Goal: Information Seeking & Learning: Learn about a topic

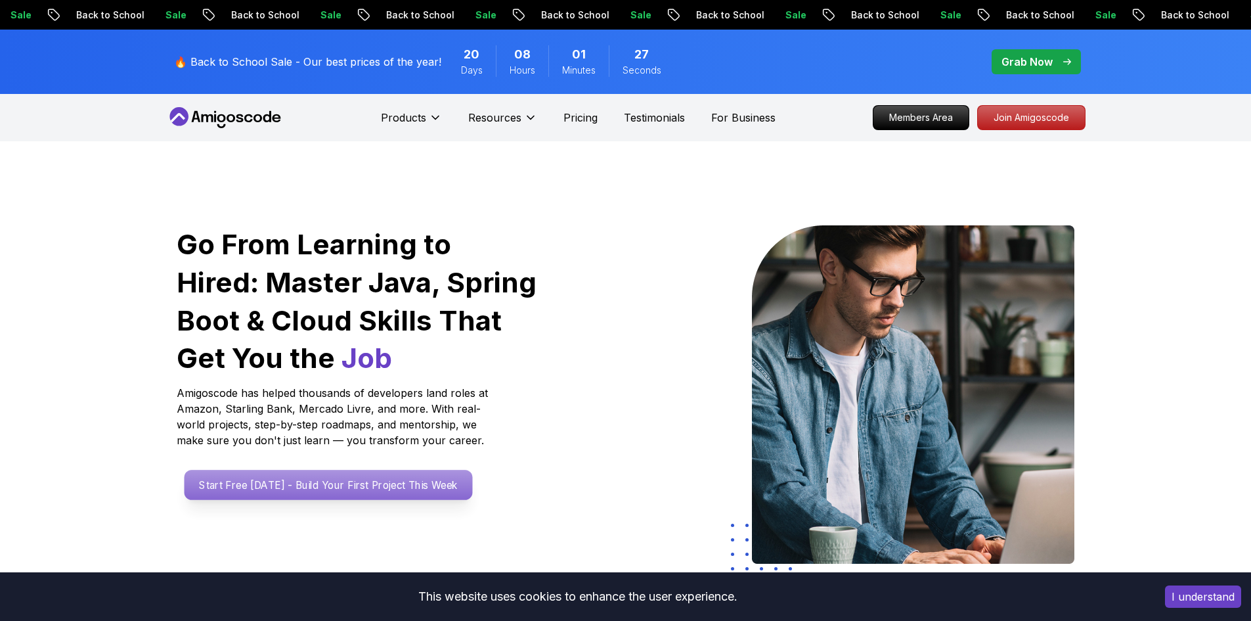
click at [292, 495] on p "Start Free [DATE] - Build Your First Project This Week" at bounding box center [328, 485] width 288 height 30
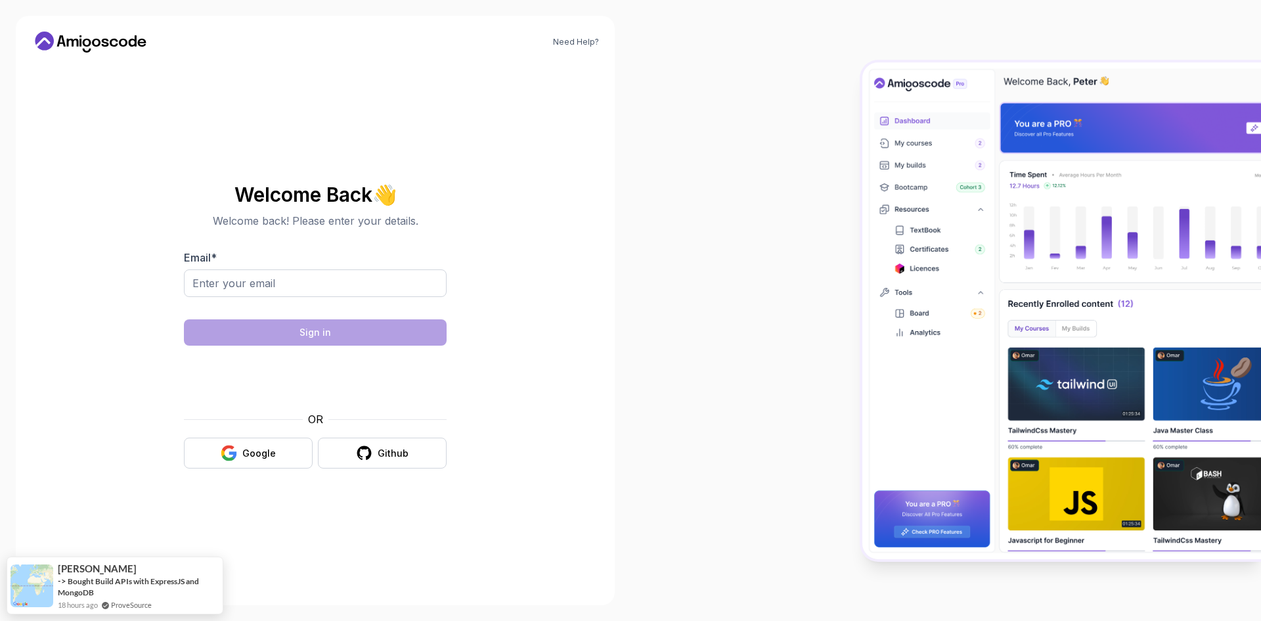
click at [43, 35] on icon at bounding box center [44, 41] width 19 height 19
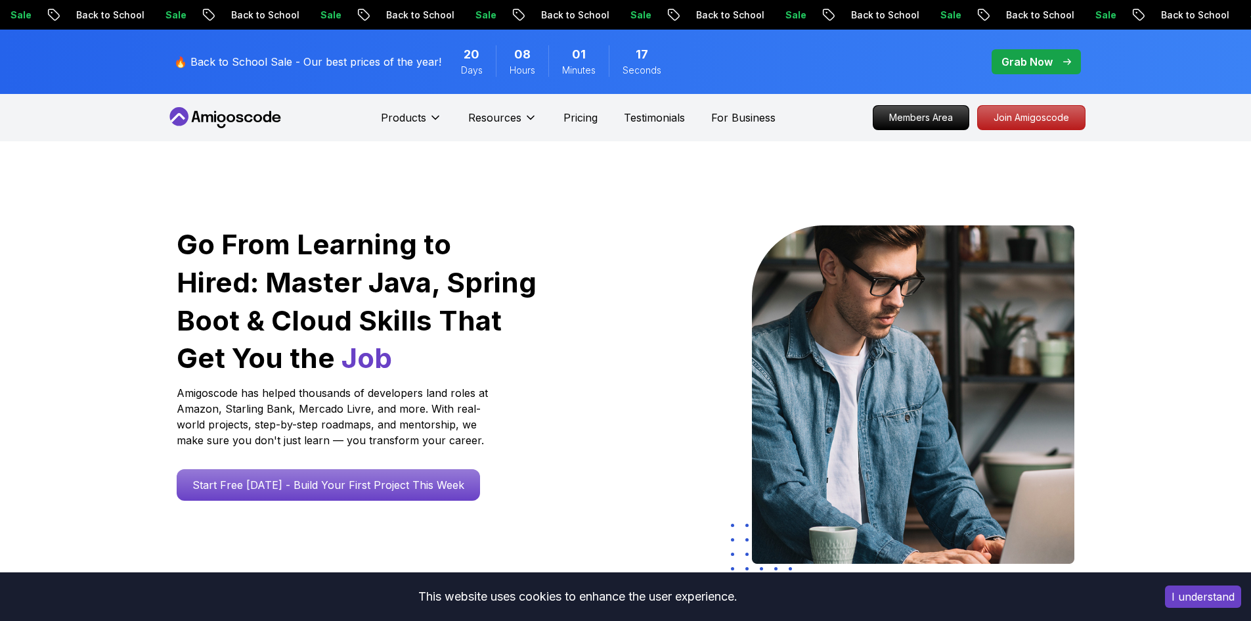
click at [1018, 67] on p "Grab Now" at bounding box center [1027, 62] width 51 height 16
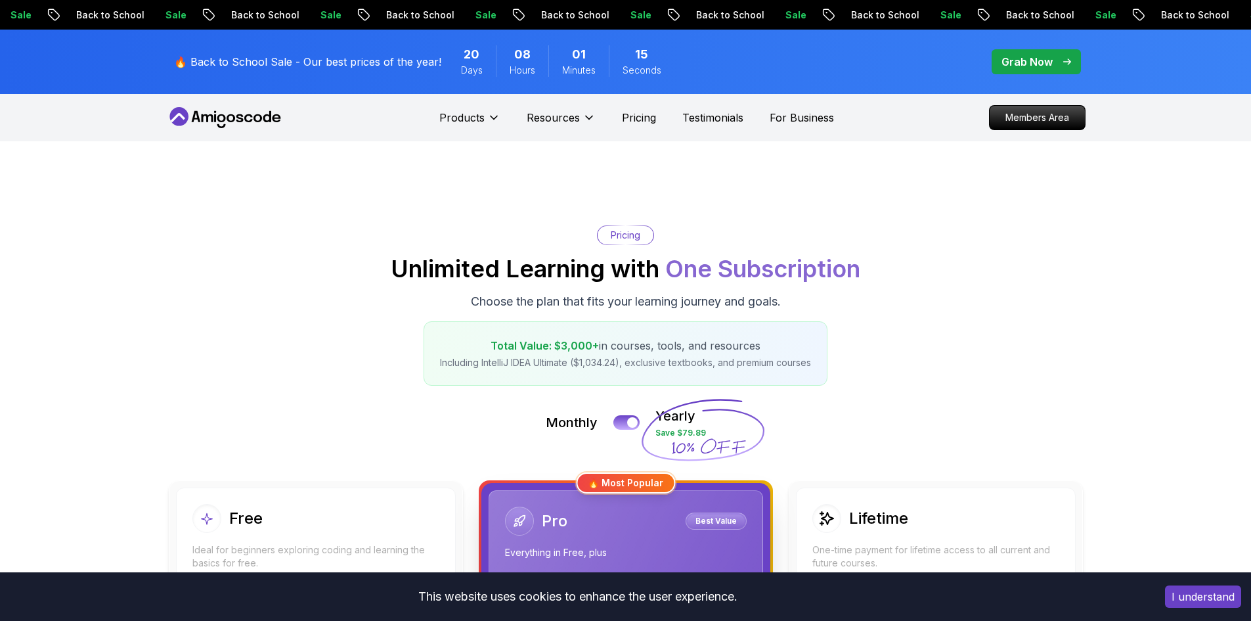
scroll to position [66, 0]
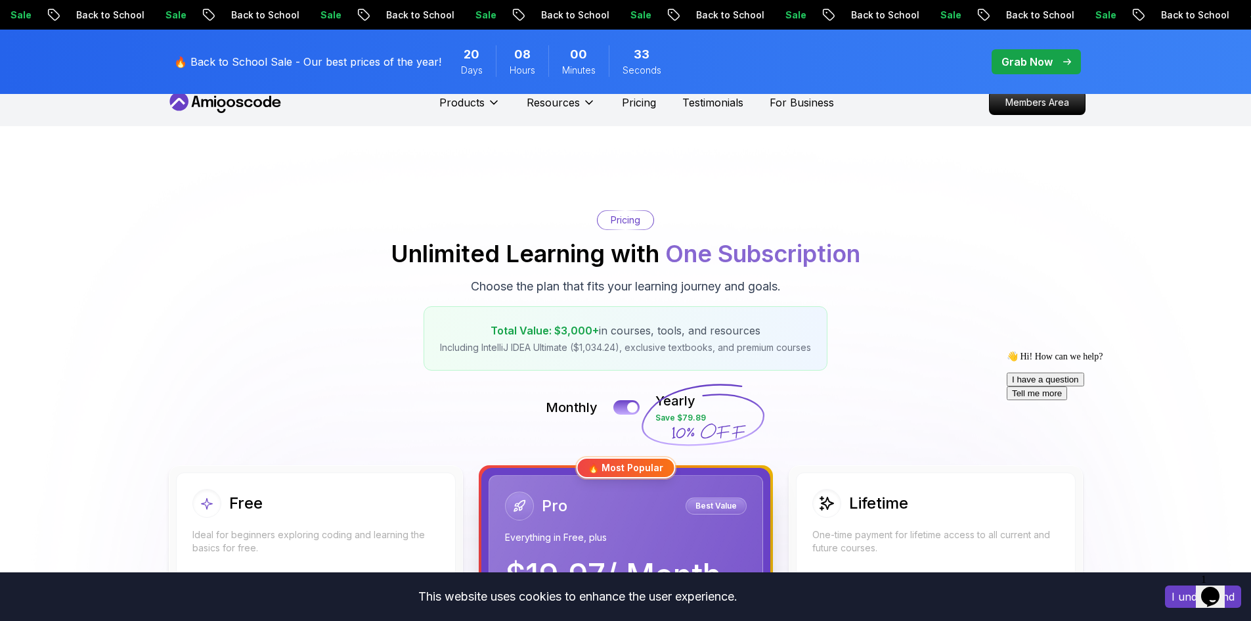
scroll to position [0, 0]
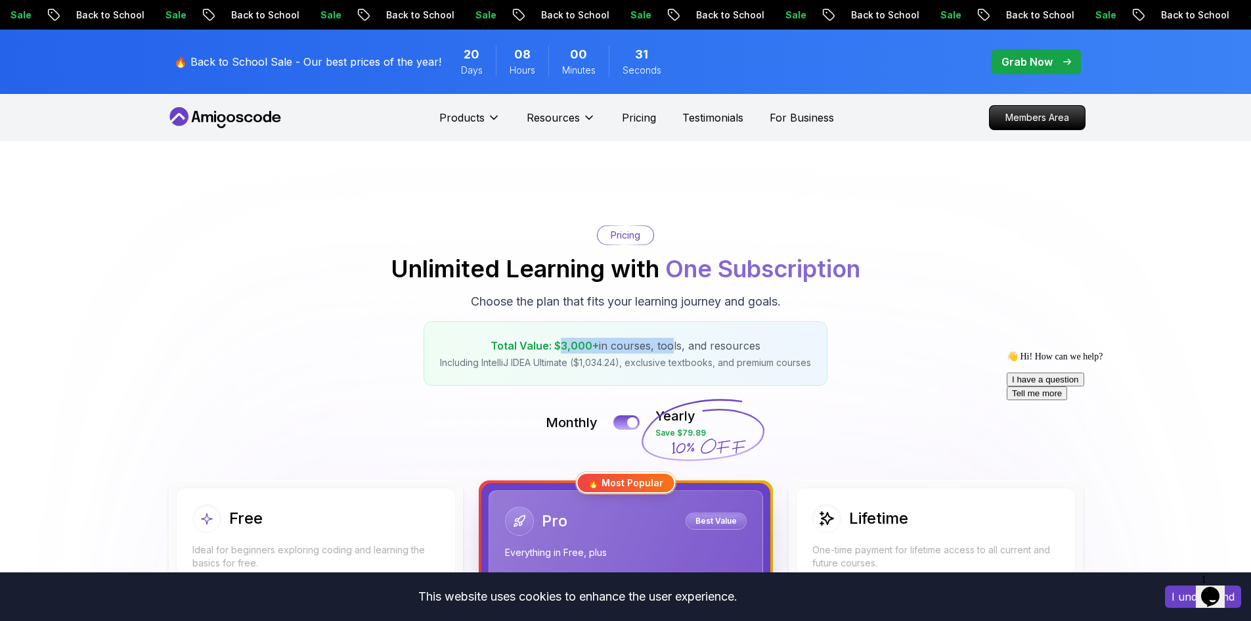
drag, startPoint x: 629, startPoint y: 343, endPoint x: 652, endPoint y: 323, distance: 29.8
click at [666, 337] on div "Total Value: $3,000+ in courses, tools, and resources Including IntelliJ IDEA U…" at bounding box center [626, 353] width 404 height 64
click at [250, 123] on icon at bounding box center [225, 117] width 118 height 21
click at [204, 111] on icon at bounding box center [225, 117] width 118 height 21
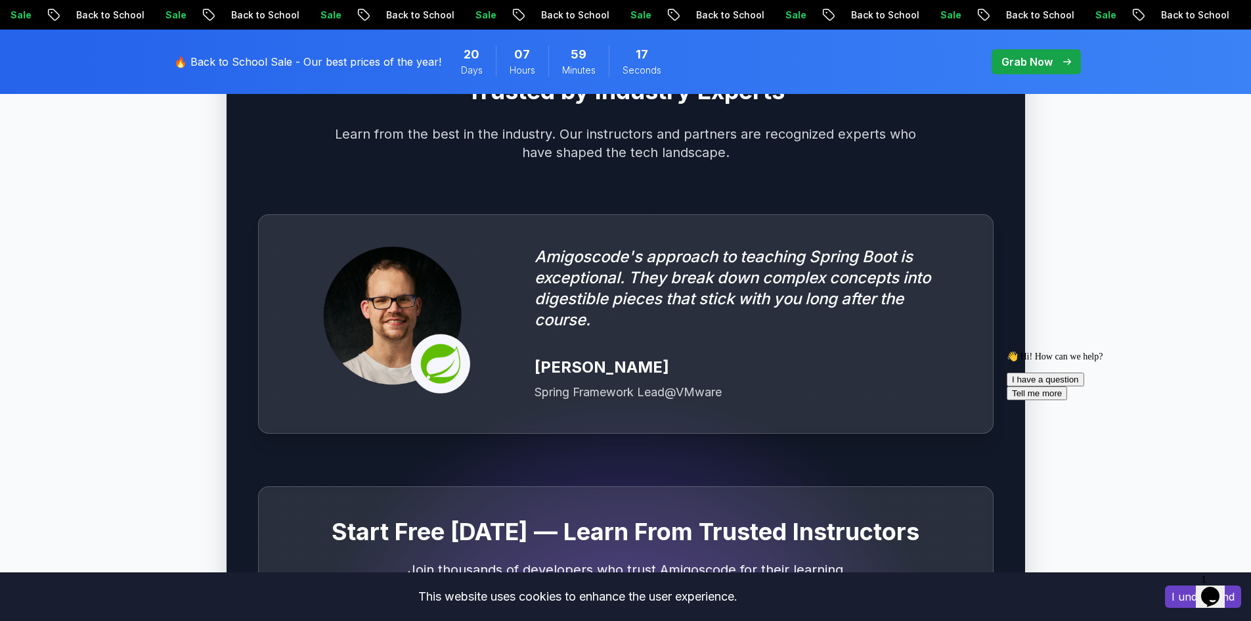
scroll to position [3401, 0]
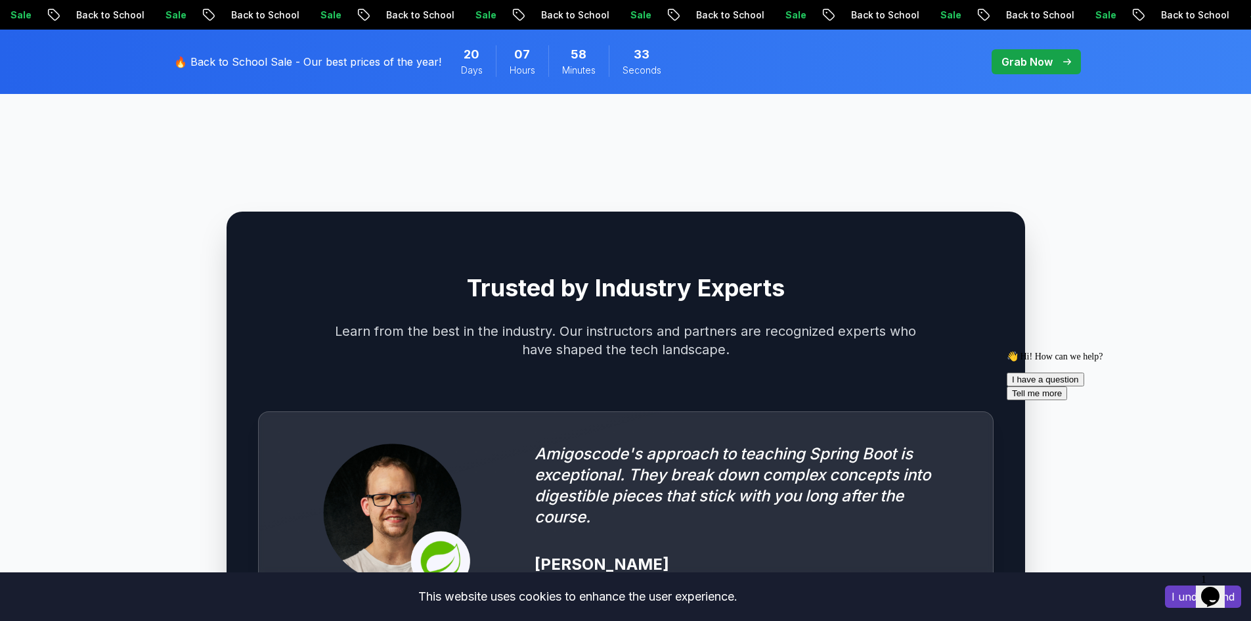
click at [254, 159] on div "Trusted by Industry Experts Learn from the best in the industry. Our instructor…" at bounding box center [625, 588] width 919 height 880
click at [227, 76] on div "🔥 Back to School Sale - Our best prices of the year! 20 Days 07 Hours 58 Minute…" at bounding box center [424, 61] width 508 height 49
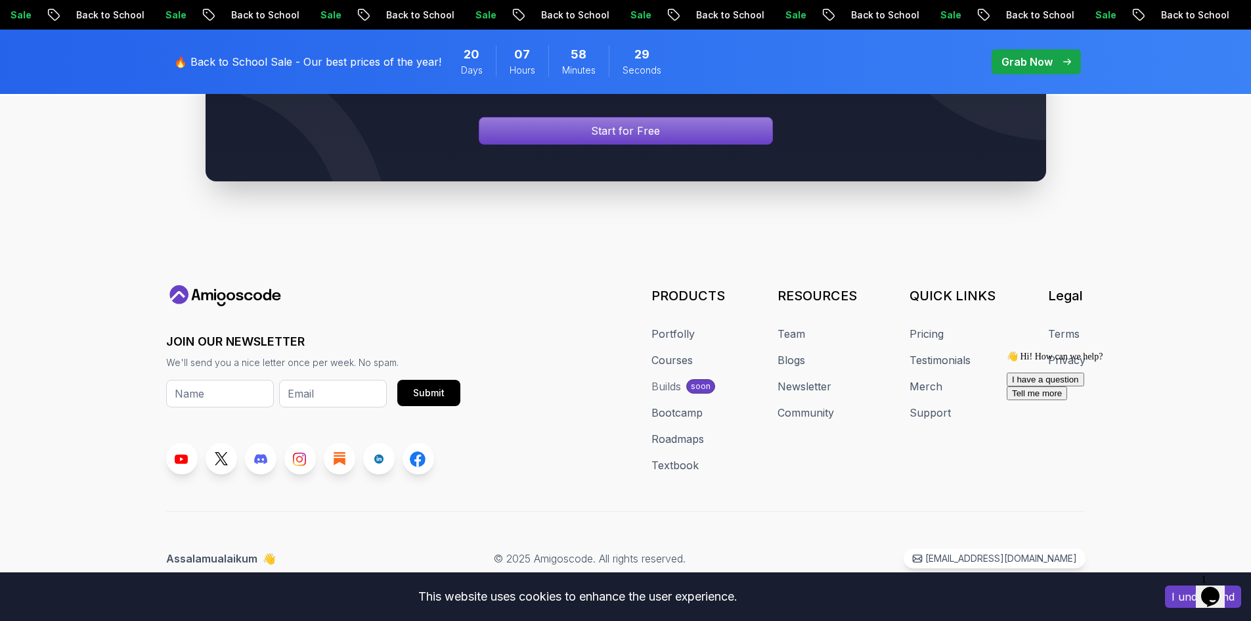
click at [227, 76] on div "🔥 Back to School Sale - Our best prices of the year! 20 Days 07 Hours 58 Minute…" at bounding box center [424, 61] width 508 height 49
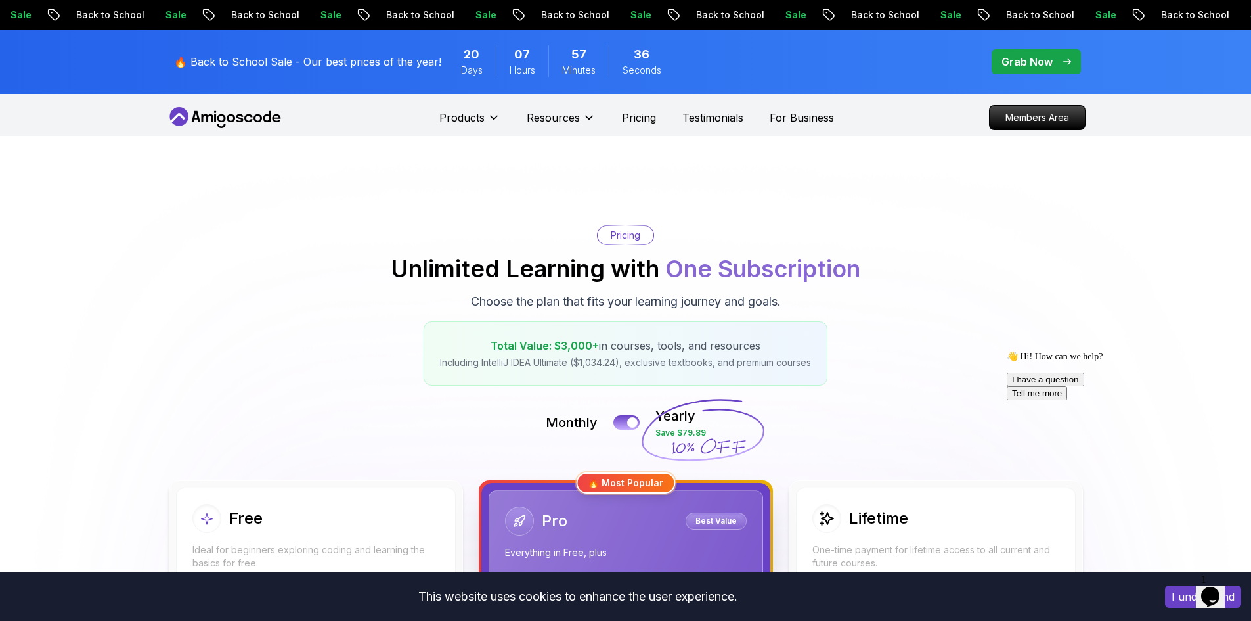
click at [395, 434] on div "Monthly Yearly Save $79.89" at bounding box center [625, 423] width 919 height 32
click at [209, 122] on icon at bounding box center [225, 117] width 118 height 21
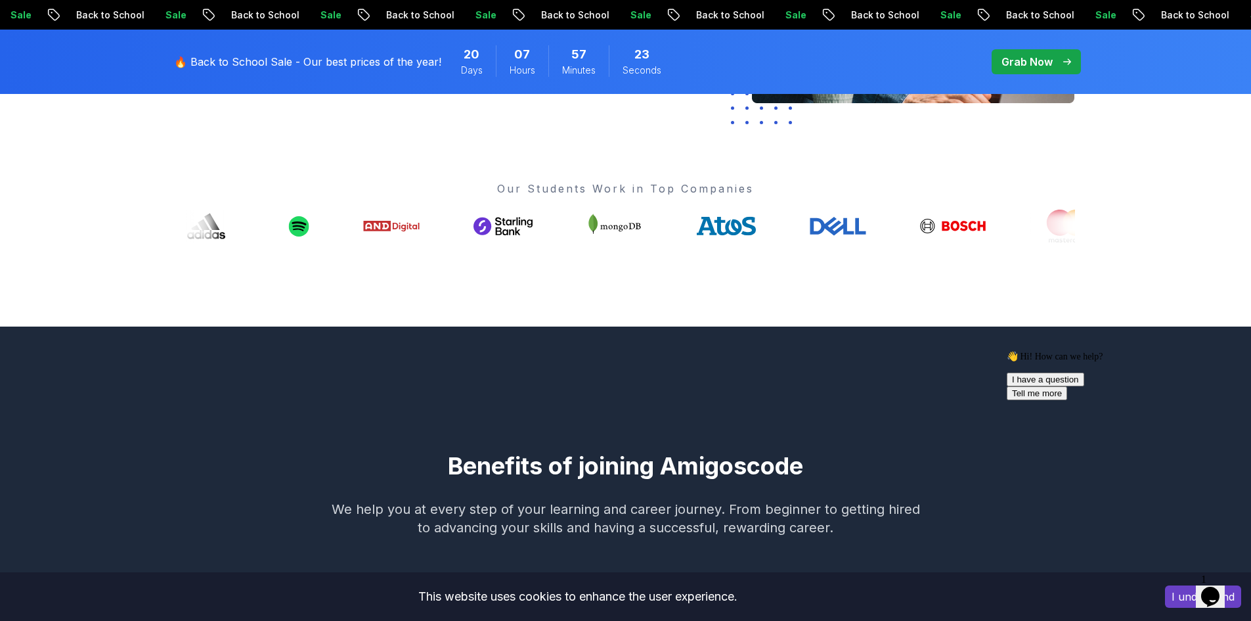
scroll to position [788, 0]
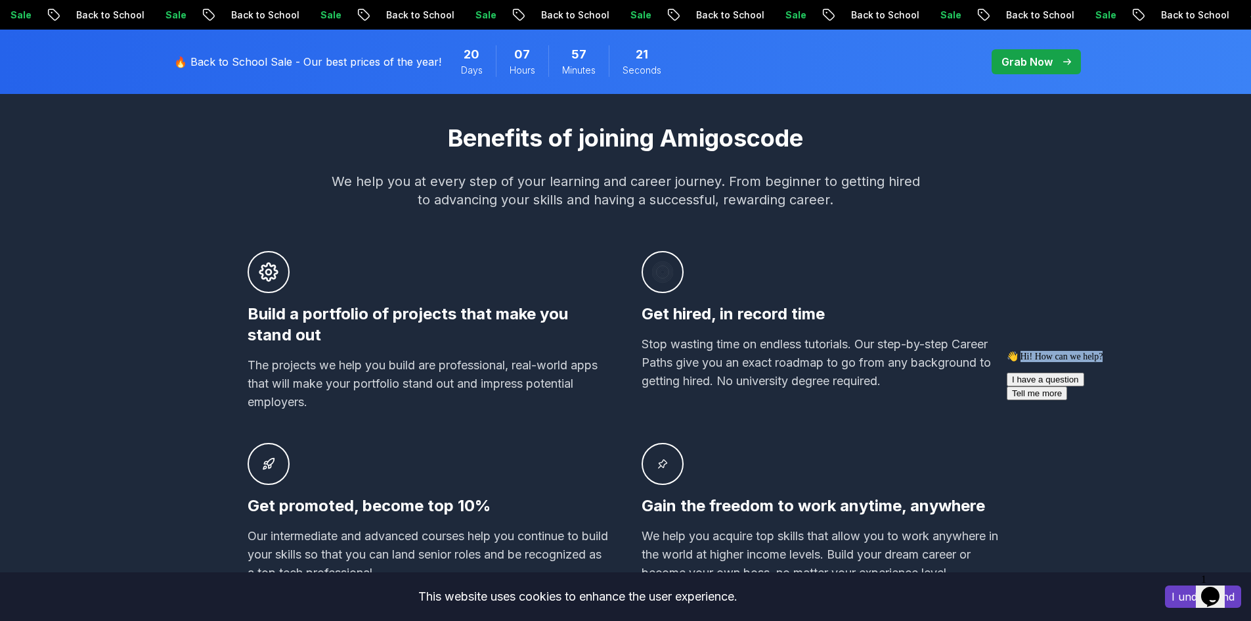
drag, startPoint x: 1070, startPoint y: 463, endPoint x: 1213, endPoint y: 454, distance: 143.5
click at [1213, 362] on div "👋 Hi! How can we help?" at bounding box center [1125, 356] width 236 height 11
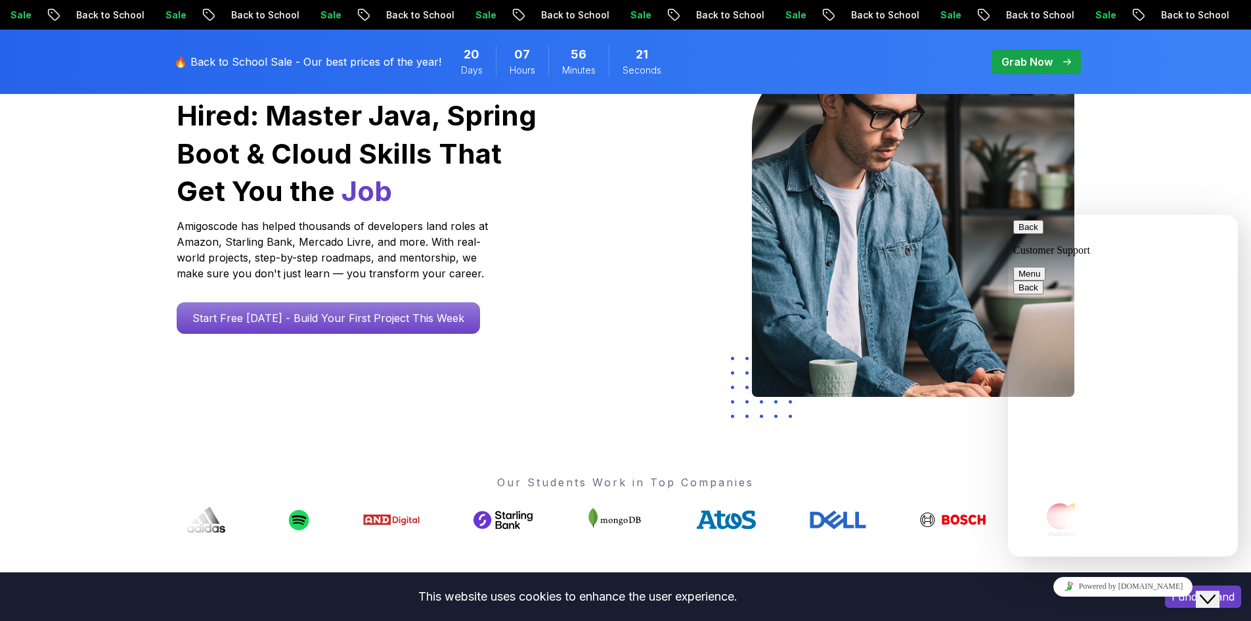
scroll to position [131, 0]
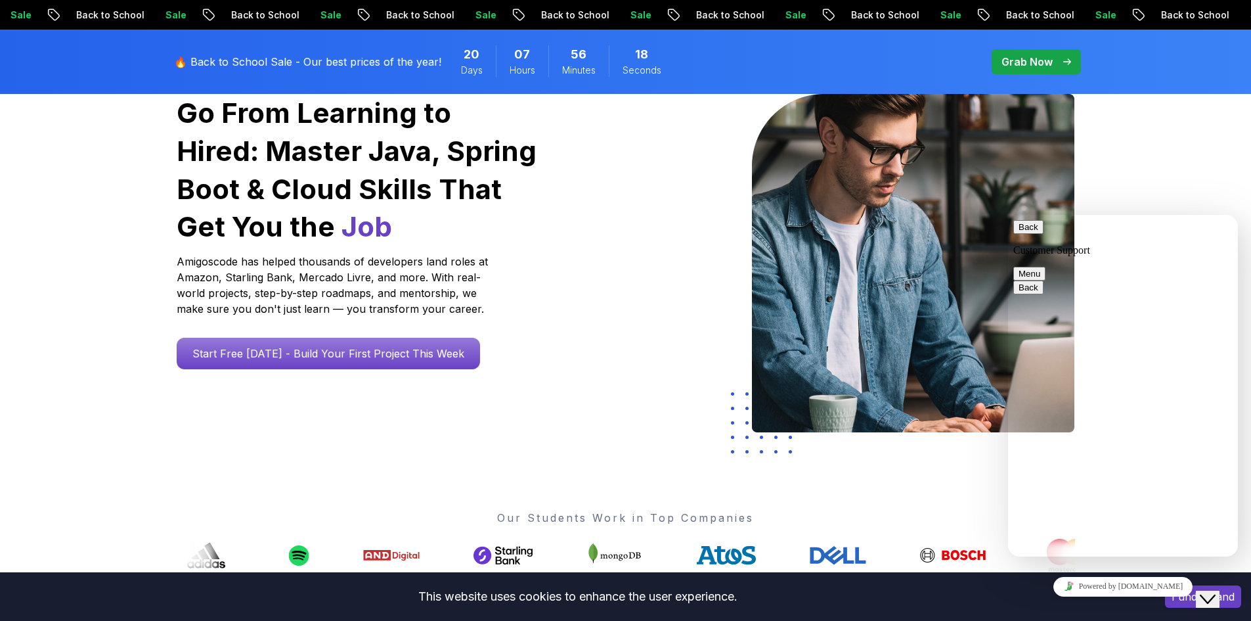
click at [1216, 591] on icon "Close Chat This icon closes the chat window." at bounding box center [1208, 599] width 16 height 16
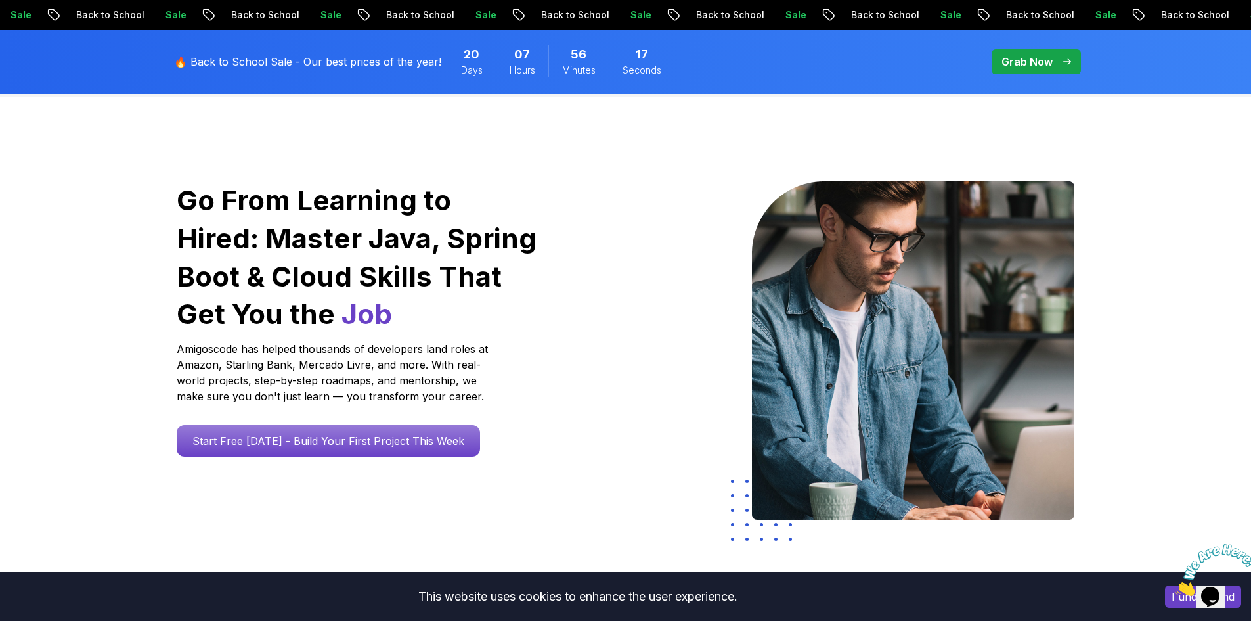
scroll to position [0, 0]
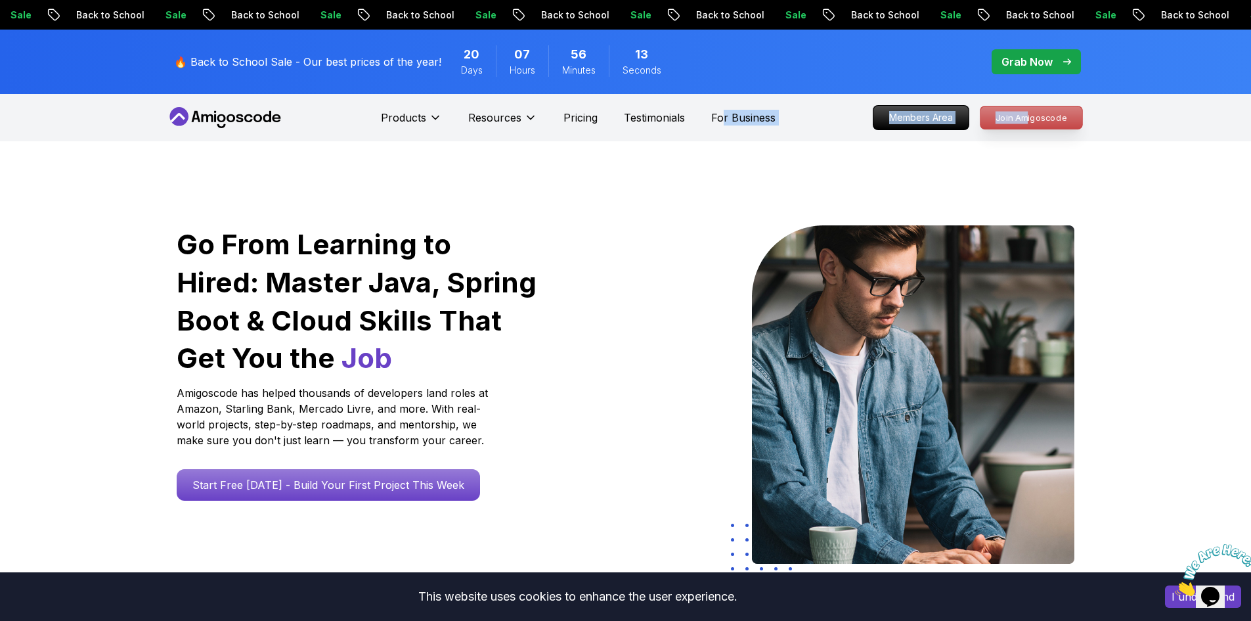
drag, startPoint x: 954, startPoint y: 112, endPoint x: 1027, endPoint y: 105, distance: 73.2
click at [1027, 105] on nav "Products Resources Pricing Testimonials For Business Members Area Join Amigosco…" at bounding box center [625, 117] width 919 height 47
drag, startPoint x: 1187, startPoint y: 152, endPoint x: 1044, endPoint y: 133, distance: 145.1
click at [1178, 146] on div "Go From Learning to Hired: Master Java, Spring Boot & Cloud Skills That Get You…" at bounding box center [625, 464] width 1251 height 646
click at [181, 114] on icon at bounding box center [178, 116] width 19 height 19
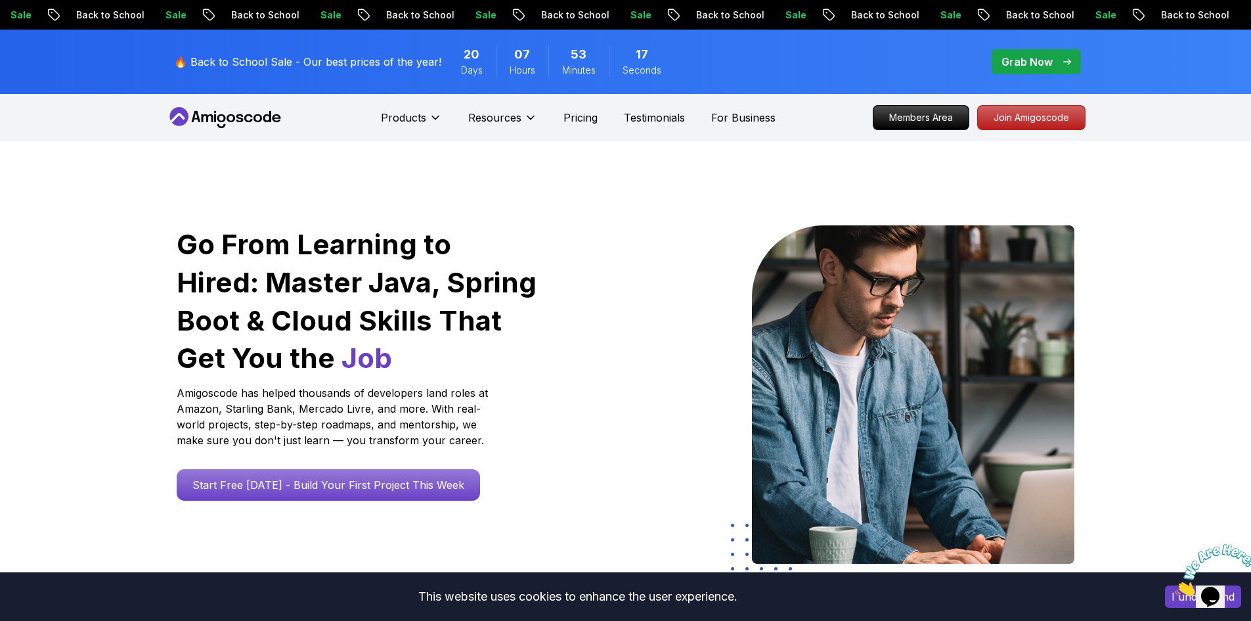
drag, startPoint x: 125, startPoint y: 358, endPoint x: 144, endPoint y: 307, distance: 54.0
click at [124, 361] on div "Go From Learning to Hired: Master Java, Spring Boot & Cloud Skills That Get You…" at bounding box center [625, 464] width 1251 height 646
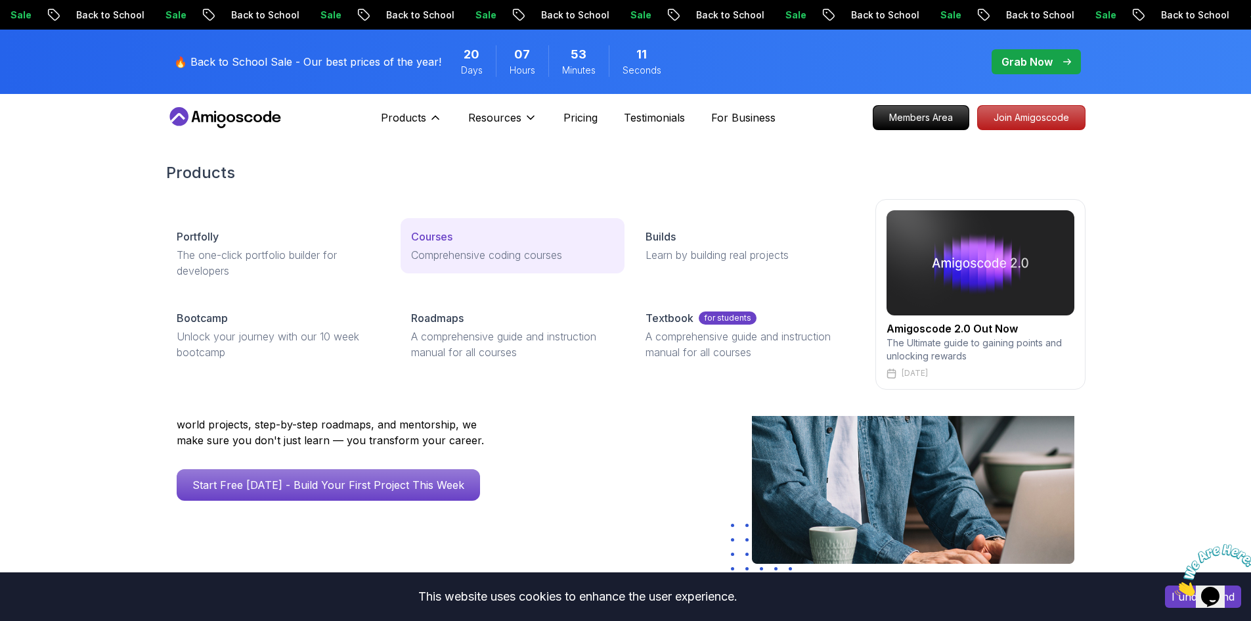
click at [451, 246] on link "Courses Comprehensive coding courses" at bounding box center [513, 245] width 224 height 55
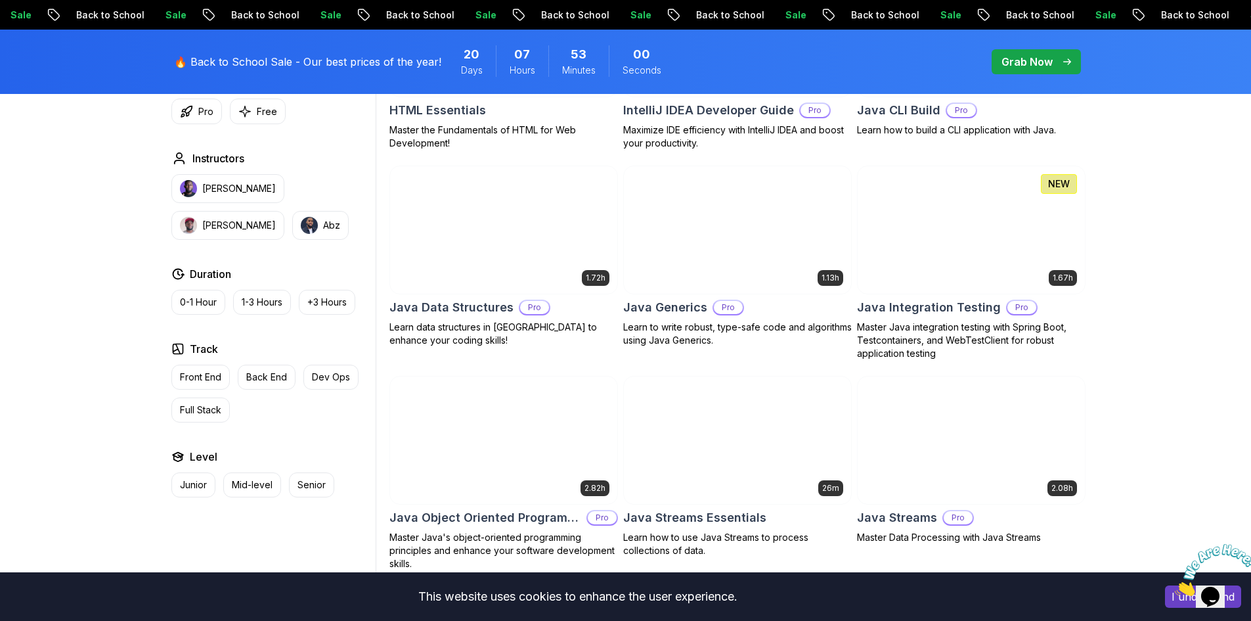
scroll to position [1839, 0]
